Goal: Obtain resource: Obtain resource

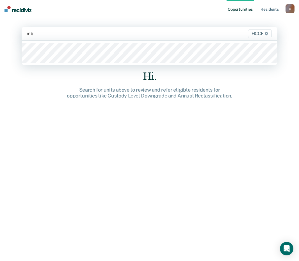
type input "mb1"
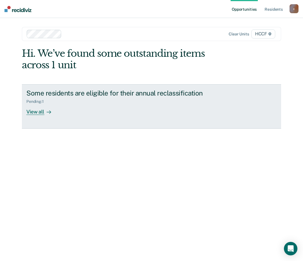
click at [35, 109] on div "View all" at bounding box center [41, 109] width 31 height 11
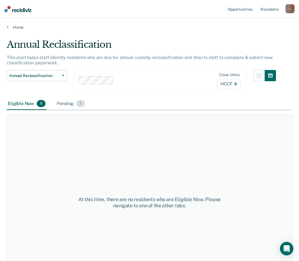
click at [66, 98] on div "Pending 1" at bounding box center [71, 104] width 30 height 12
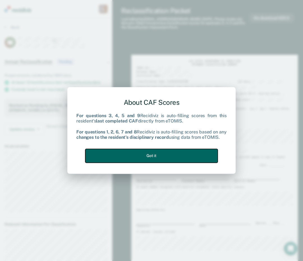
click at [173, 157] on button "Got it" at bounding box center [151, 156] width 132 height 14
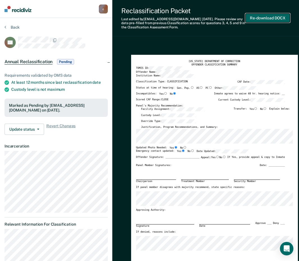
click at [279, 17] on button "Re-download DOCX" at bounding box center [267, 17] width 45 height 9
type textarea "x"
radio input "true"
type textarea "x"
